Goal: Task Accomplishment & Management: Manage account settings

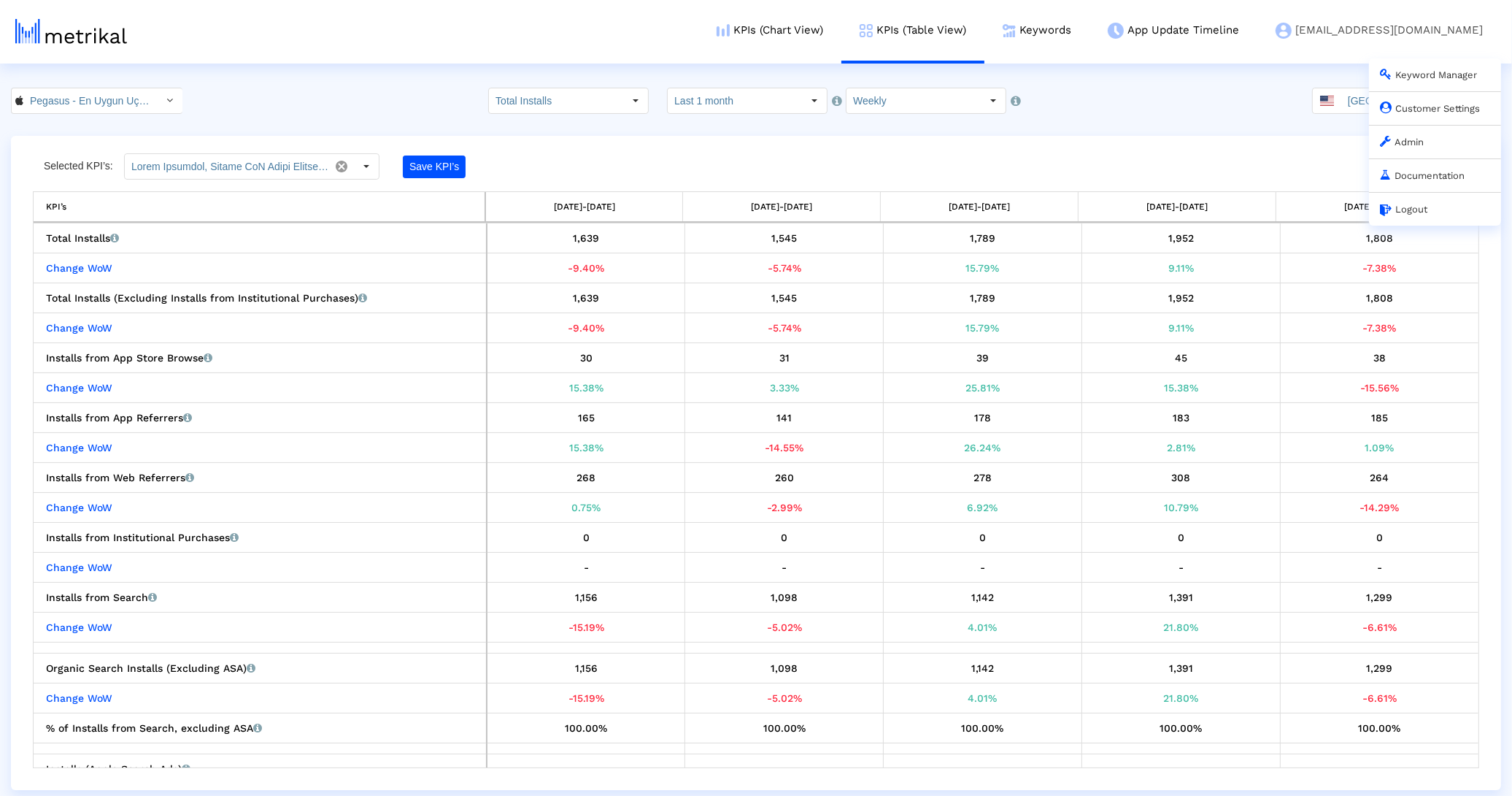
click at [1397, 105] on link "Customer Settings" at bounding box center [1430, 108] width 100 height 11
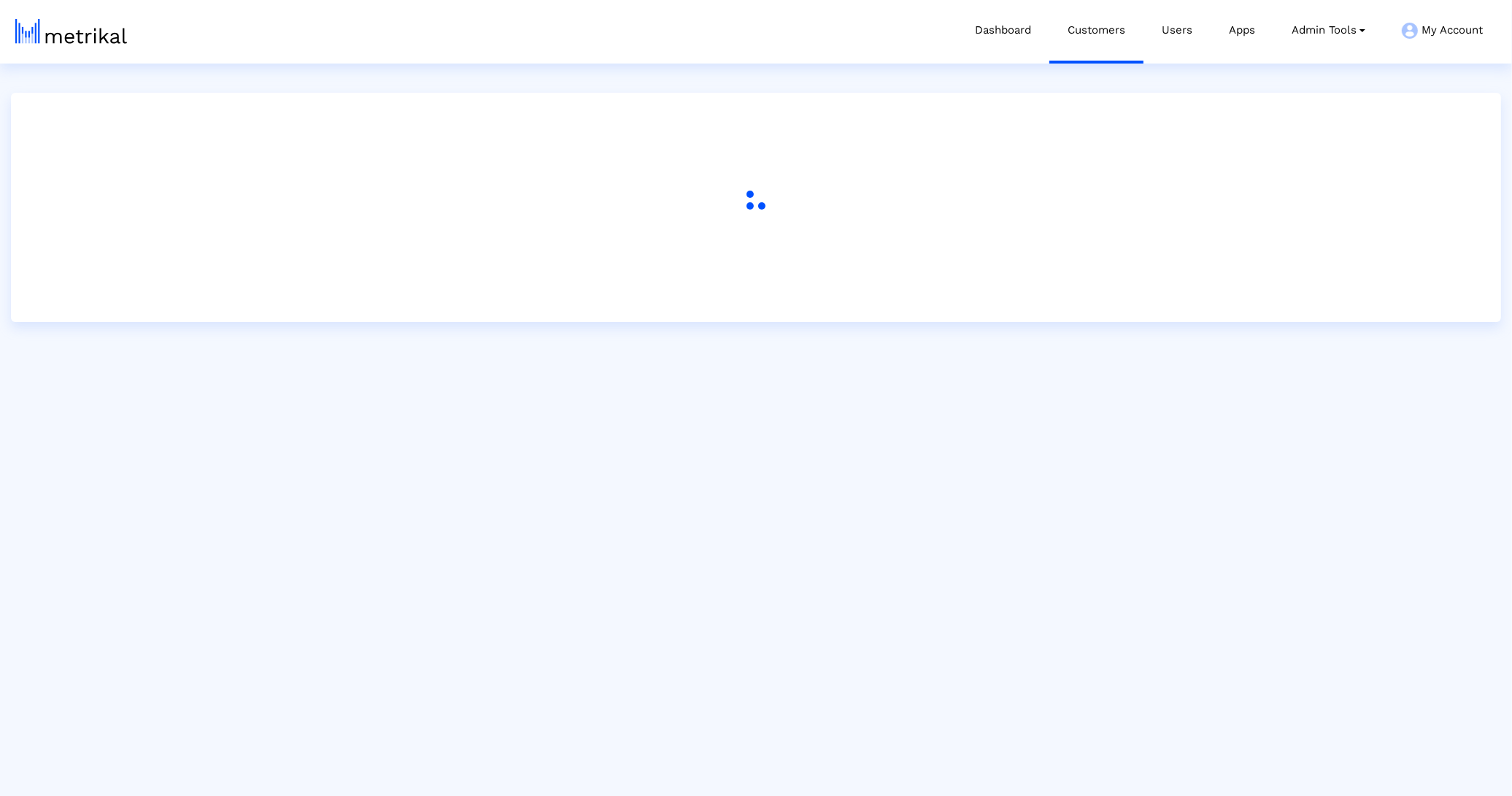
click at [1408, 116] on div at bounding box center [756, 207] width 1490 height 229
click at [1082, 37] on link "Customers" at bounding box center [1097, 30] width 94 height 60
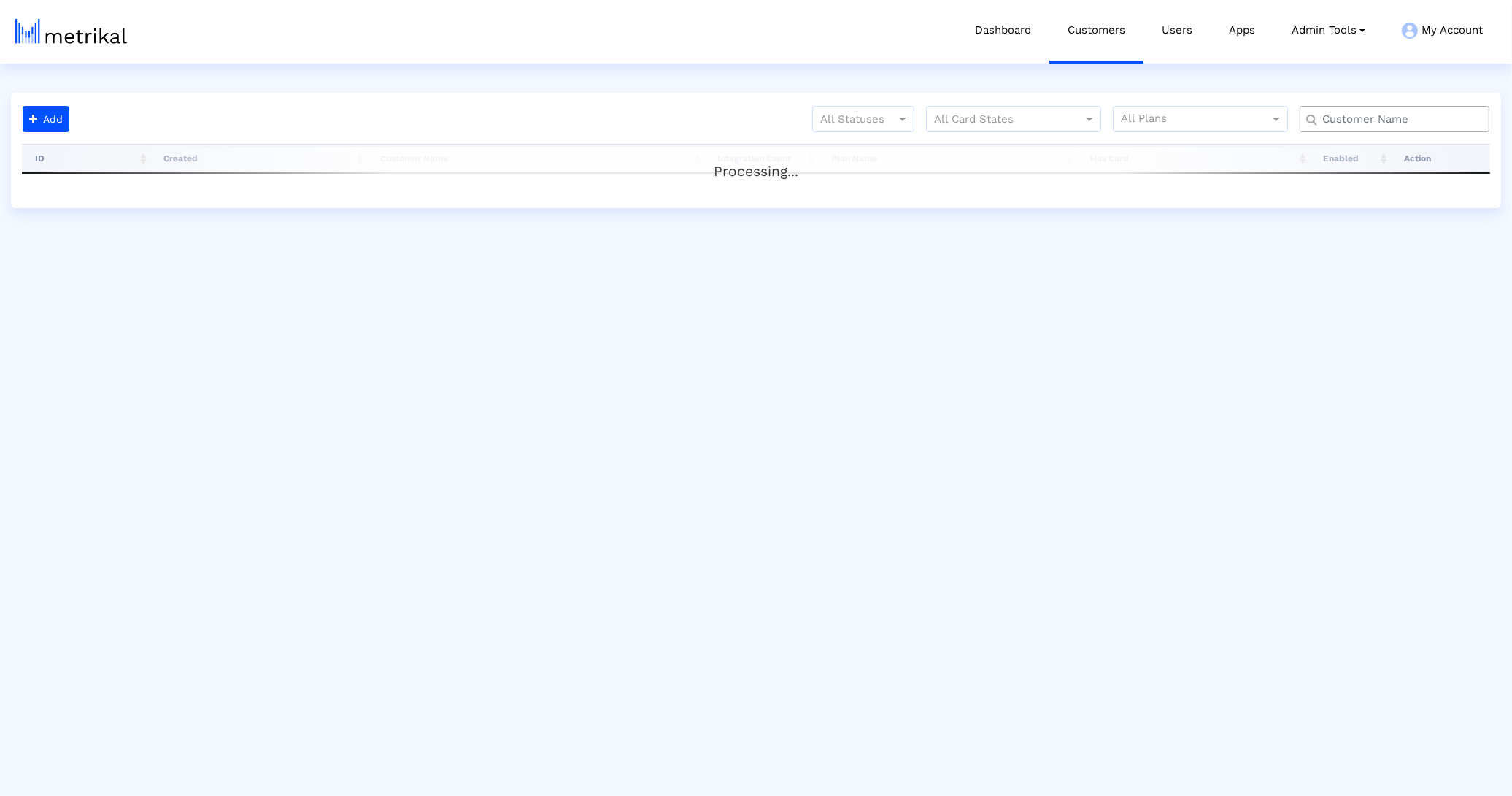
click at [803, 114] on div "All Statuses All Card States All Plans" at bounding box center [788, 125] width 1426 height 38
click at [861, 121] on div at bounding box center [863, 119] width 100 height 17
click at [859, 136] on div "Active" at bounding box center [863, 150] width 100 height 35
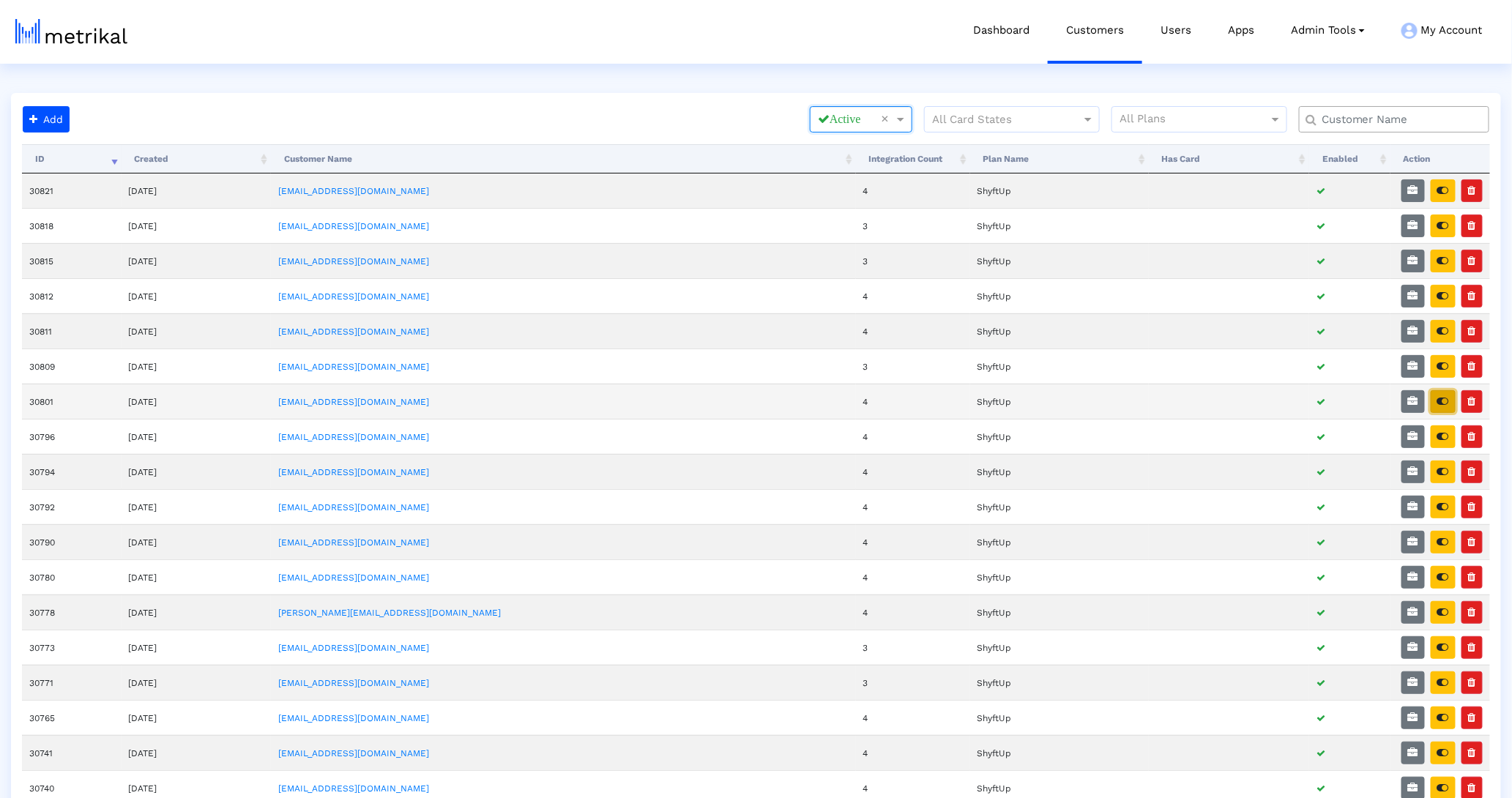
click at [1445, 398] on icon "button" at bounding box center [1444, 401] width 12 height 10
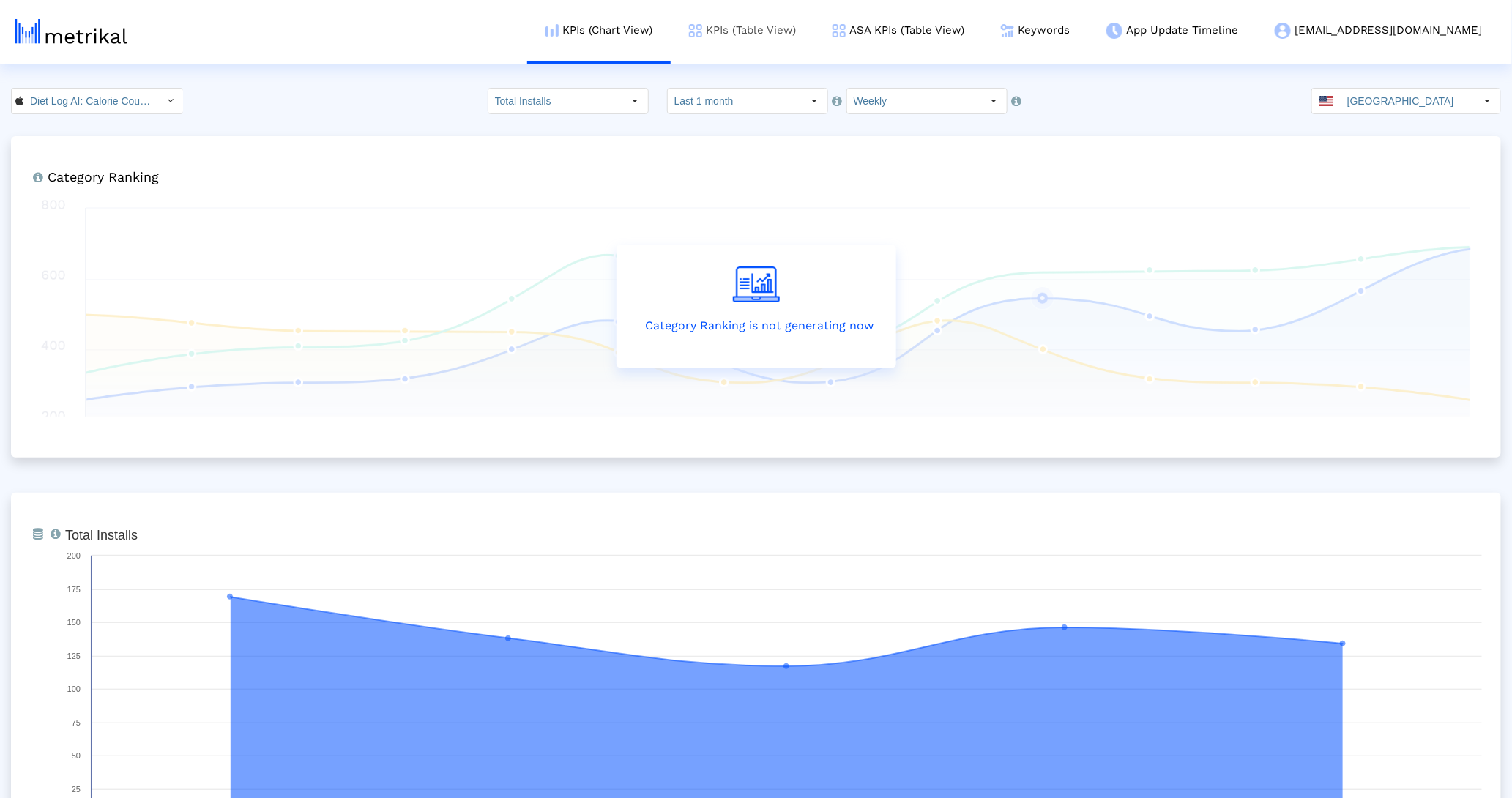
click at [814, 38] on link "KPIs (Table View)" at bounding box center [743, 30] width 143 height 61
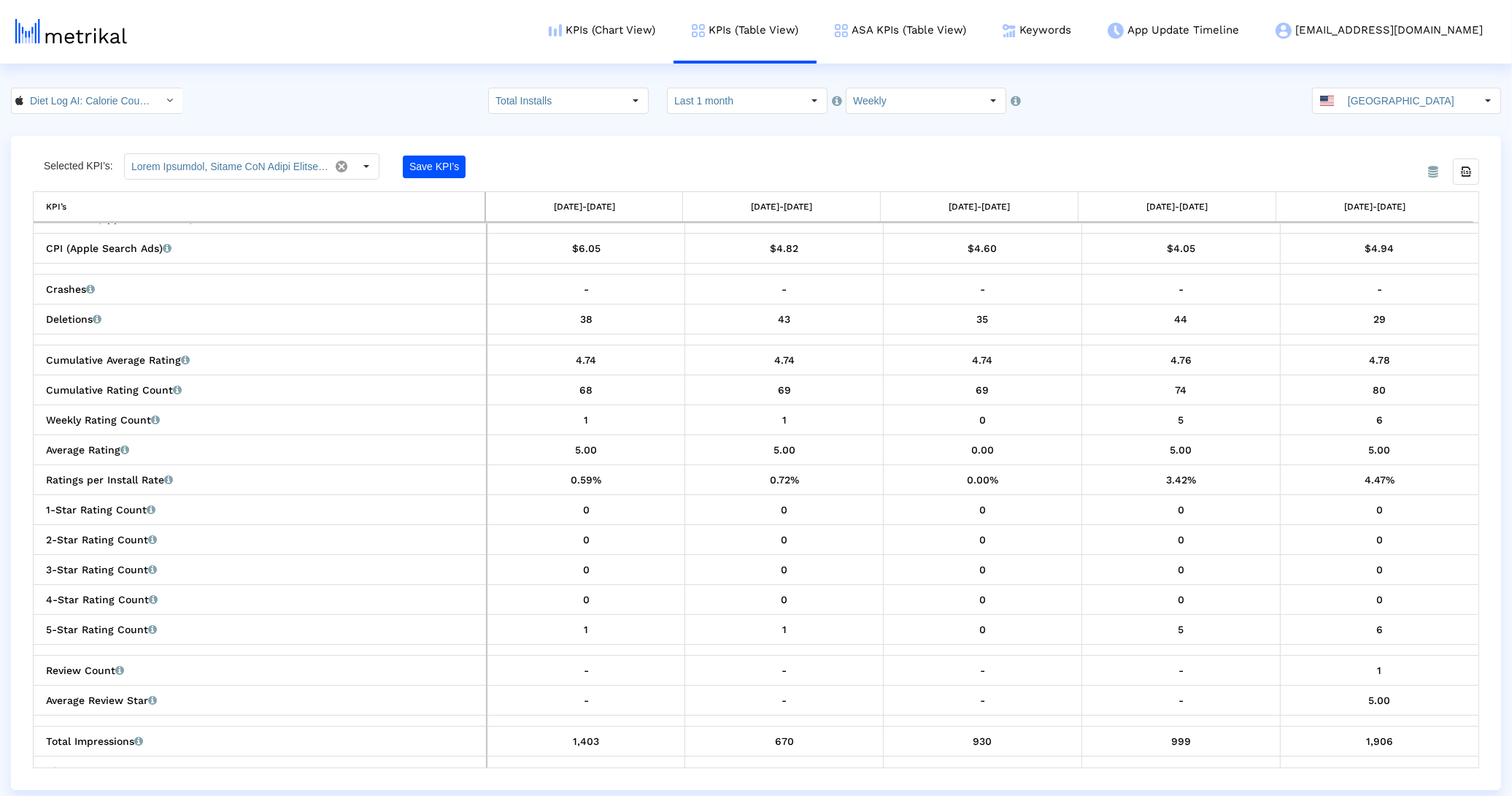
scroll to position [756, 0]
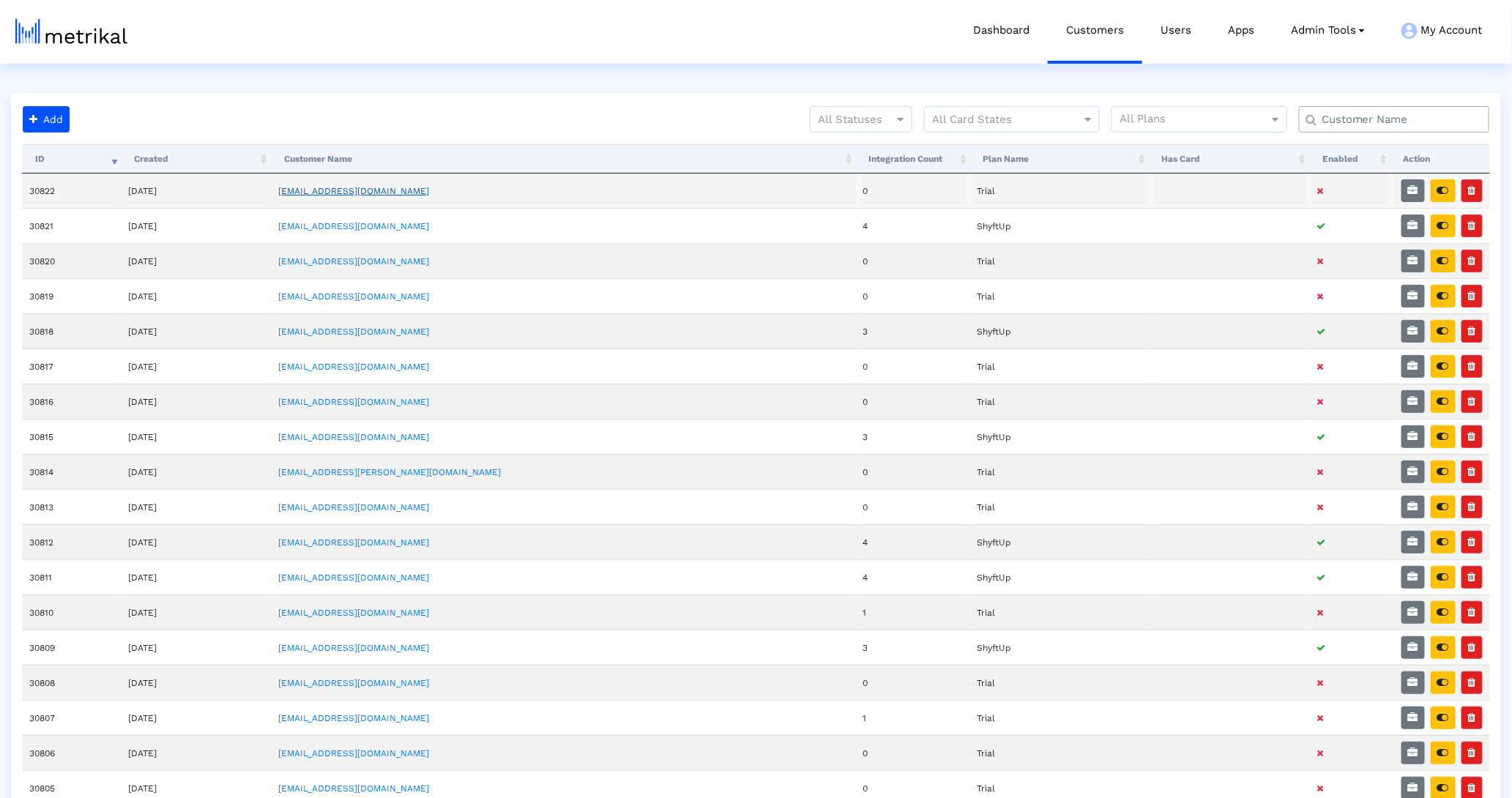
click at [405, 193] on link "[EMAIL_ADDRESS][DOMAIN_NAME]" at bounding box center [354, 190] width 151 height 10
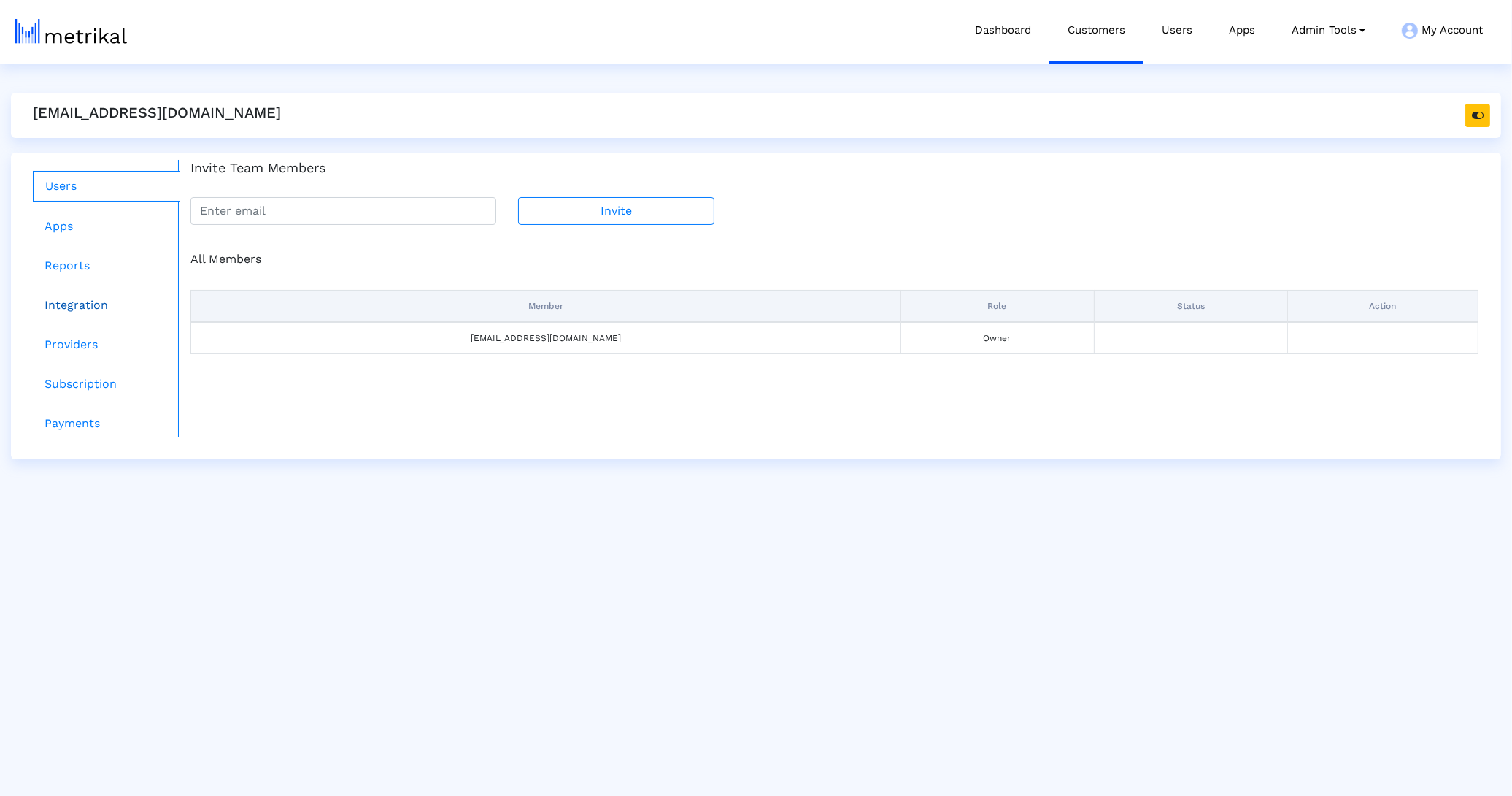
click at [67, 310] on link "Integration" at bounding box center [106, 305] width 147 height 29
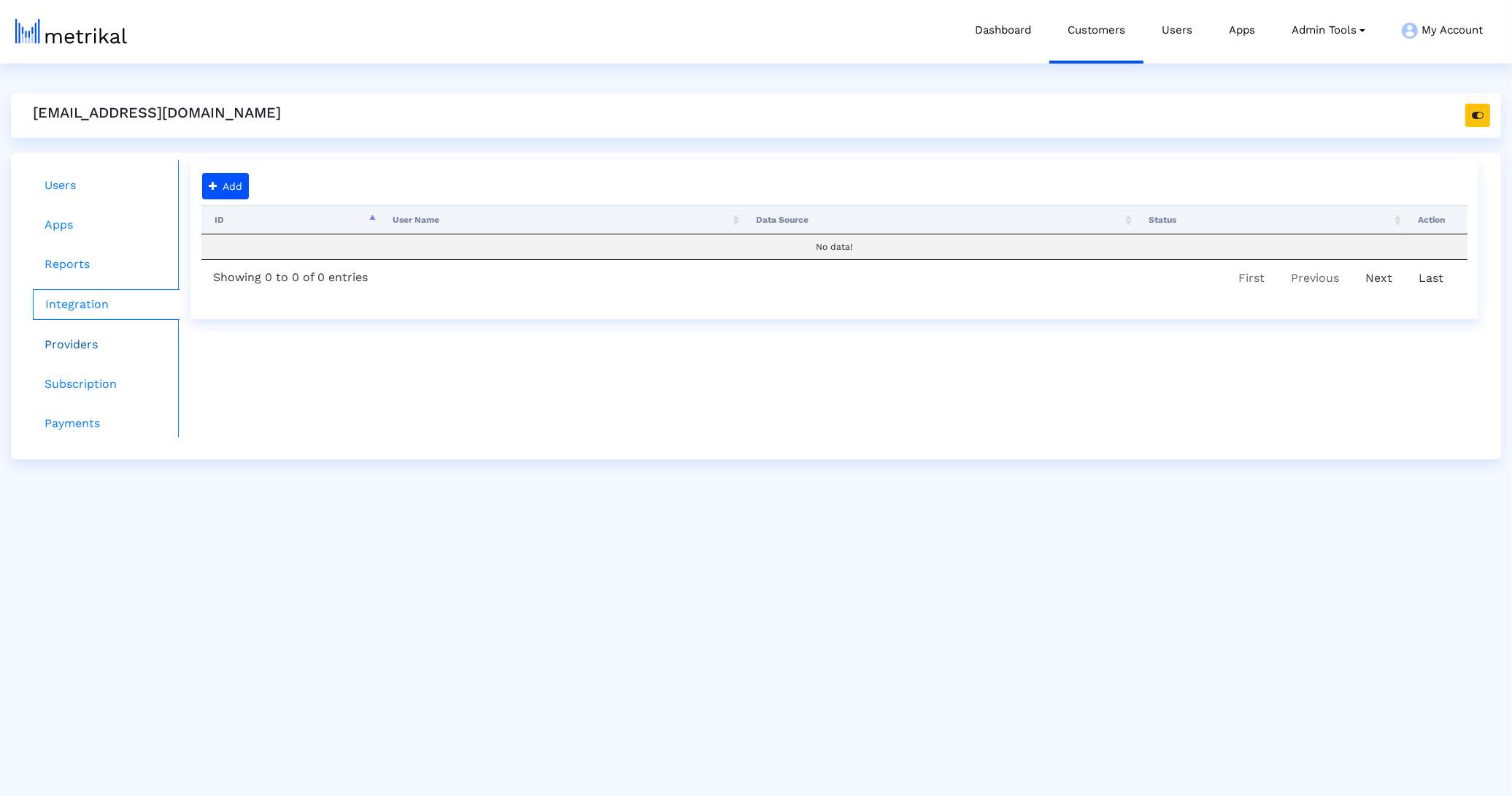
click at [77, 343] on link "Providers" at bounding box center [106, 344] width 147 height 29
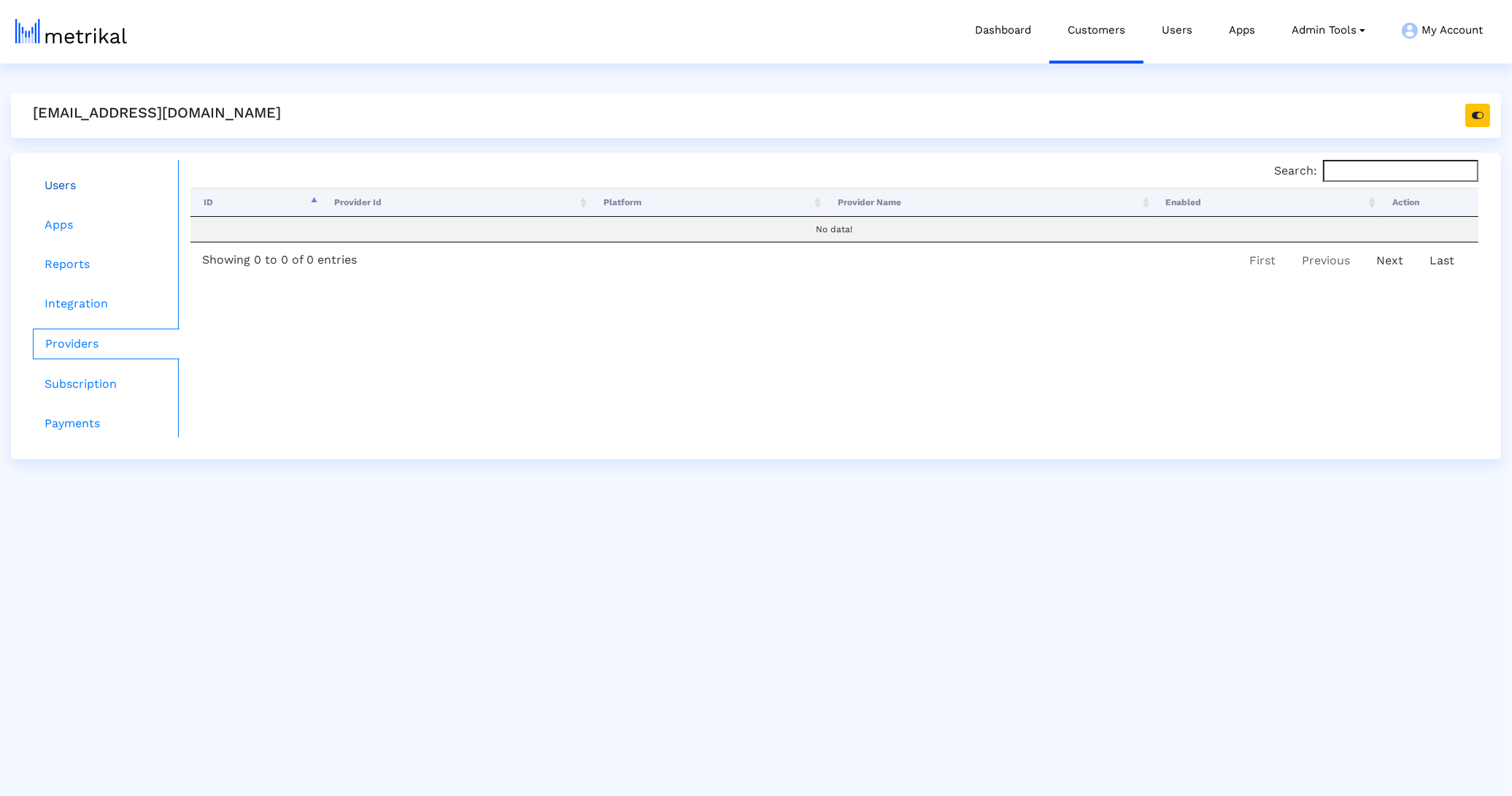
click at [80, 192] on link "Users" at bounding box center [106, 185] width 147 height 29
